Goal: Register for event/course

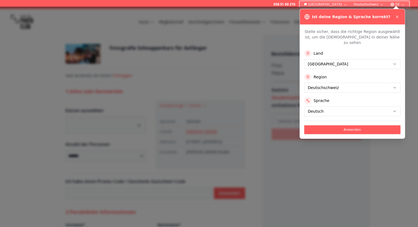
click at [397, 16] on icon at bounding box center [397, 17] width 4 height 4
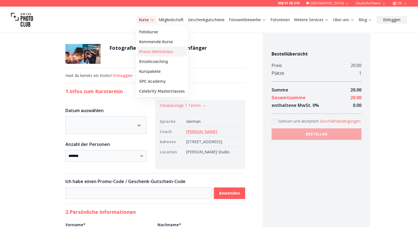
click at [155, 51] on link "Praxis-Workshops" at bounding box center [162, 52] width 50 height 10
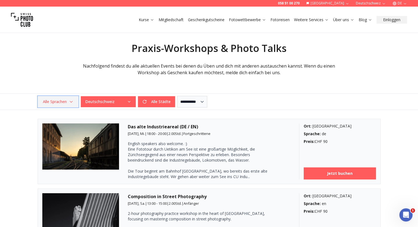
click at [69, 103] on span "Alle Sprachen" at bounding box center [57, 102] width 39 height 10
click at [157, 100] on button "Alle Städte" at bounding box center [156, 101] width 37 height 11
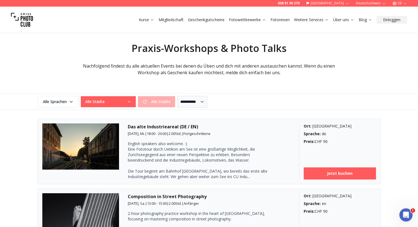
click at [127, 103] on button "Alle Städte" at bounding box center [108, 101] width 55 height 11
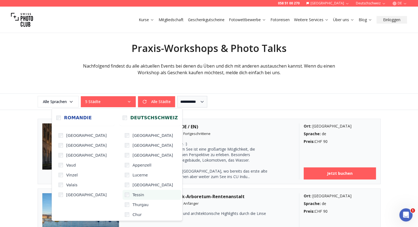
click at [123, 196] on label "Tessin" at bounding box center [152, 195] width 59 height 10
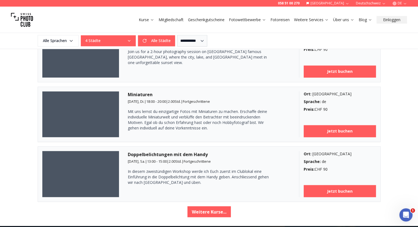
scroll to position [934, 0]
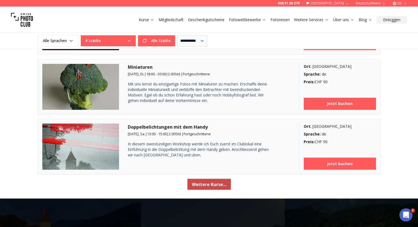
click at [214, 181] on button "Weitere Kurse..." at bounding box center [208, 184] width 43 height 11
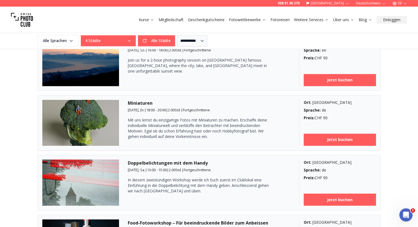
scroll to position [852, 0]
